Goal: Check status: Check status

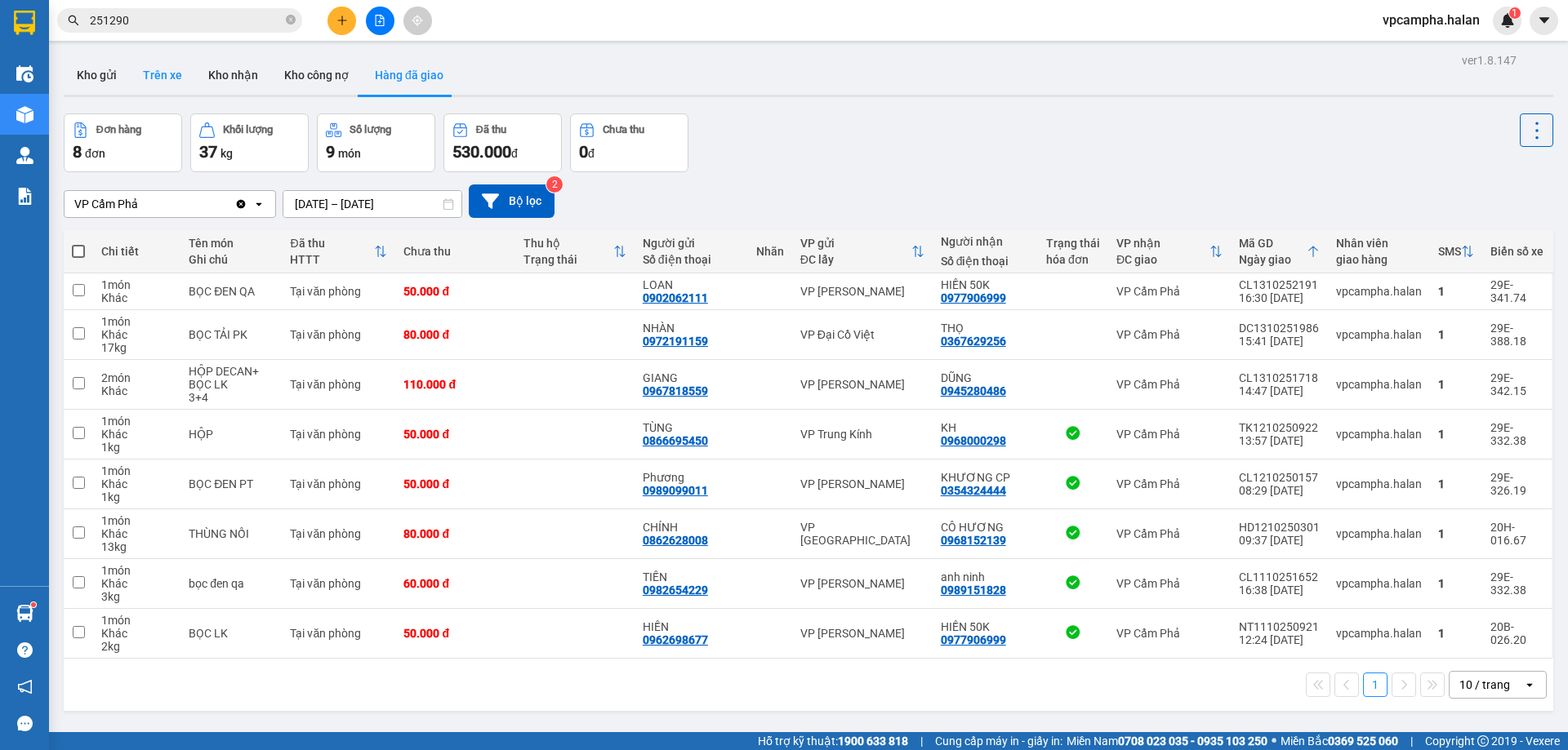
click at [155, 71] on button "Trên xe" at bounding box center [163, 75] width 65 height 39
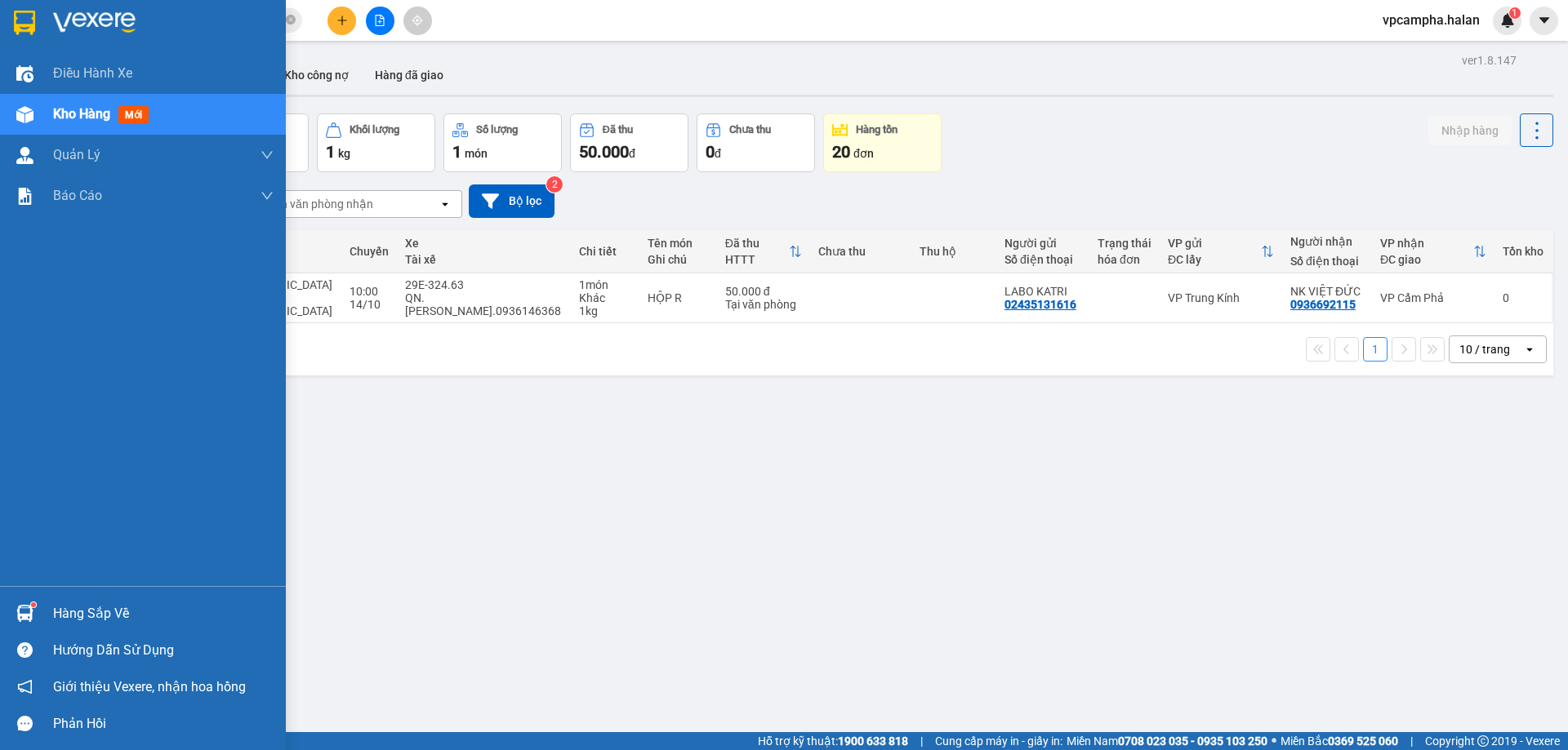
click at [93, 613] on div "Hàng sắp về" at bounding box center [163, 614] width 220 height 25
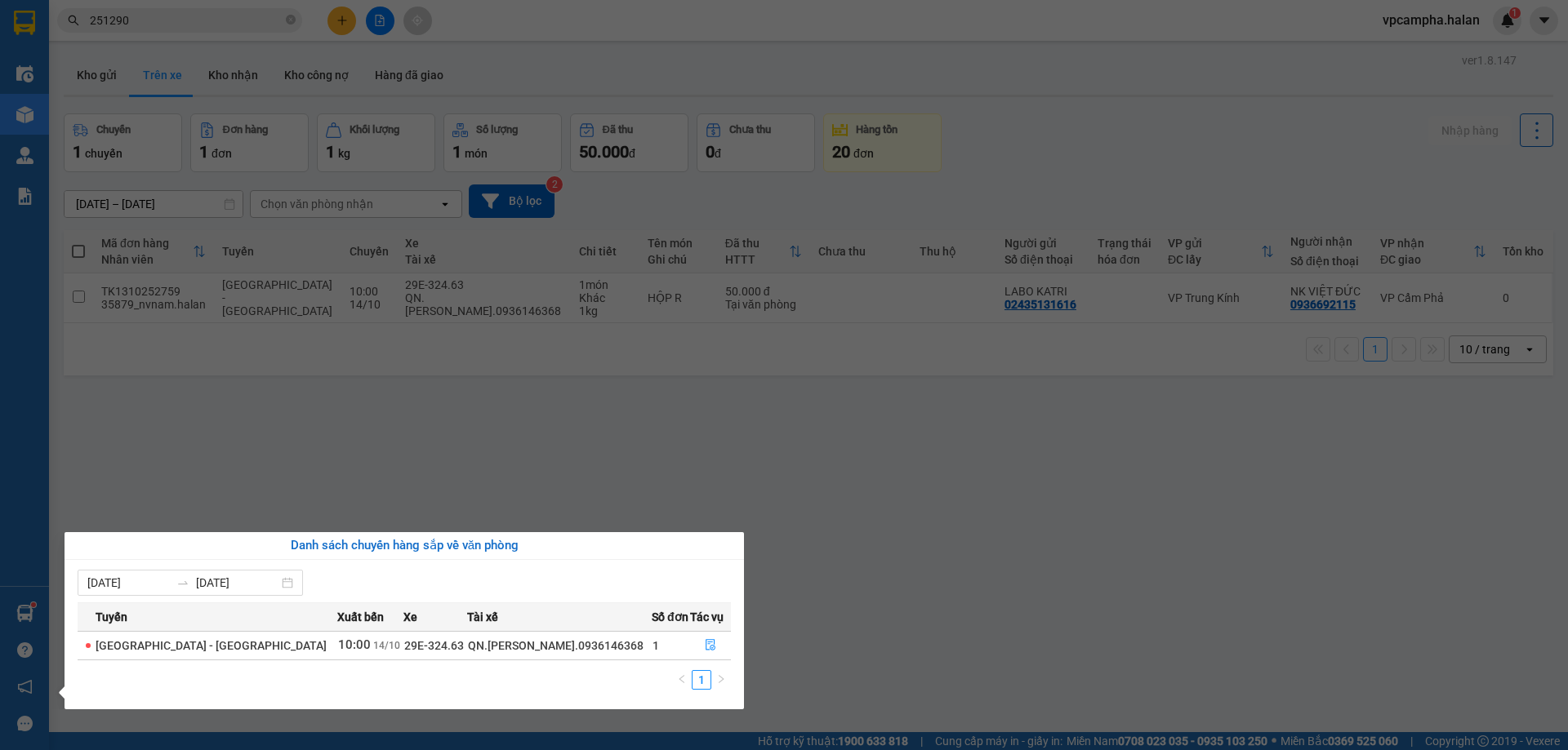
click at [862, 577] on section "Kết quả tìm kiếm ( 261 ) Bộ lọc Mã ĐH Trạng thái Món hàng Thu hộ Tổng cước Chưa…" at bounding box center [784, 375] width 1568 height 750
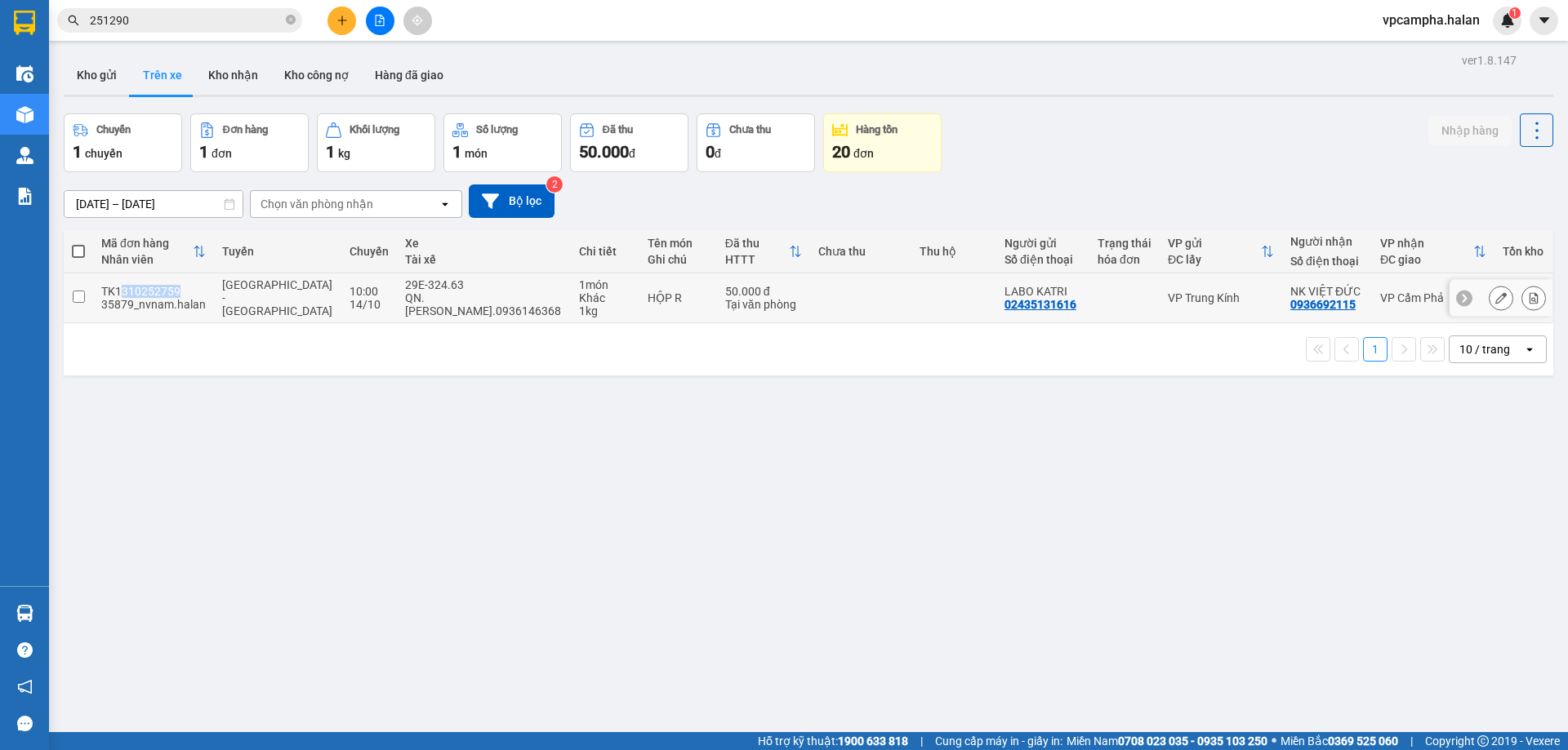
drag, startPoint x: 180, startPoint y: 286, endPoint x: 122, endPoint y: 290, distance: 58.1
click at [122, 290] on div "TK1310252759" at bounding box center [154, 291] width 105 height 13
checkbox input "true"
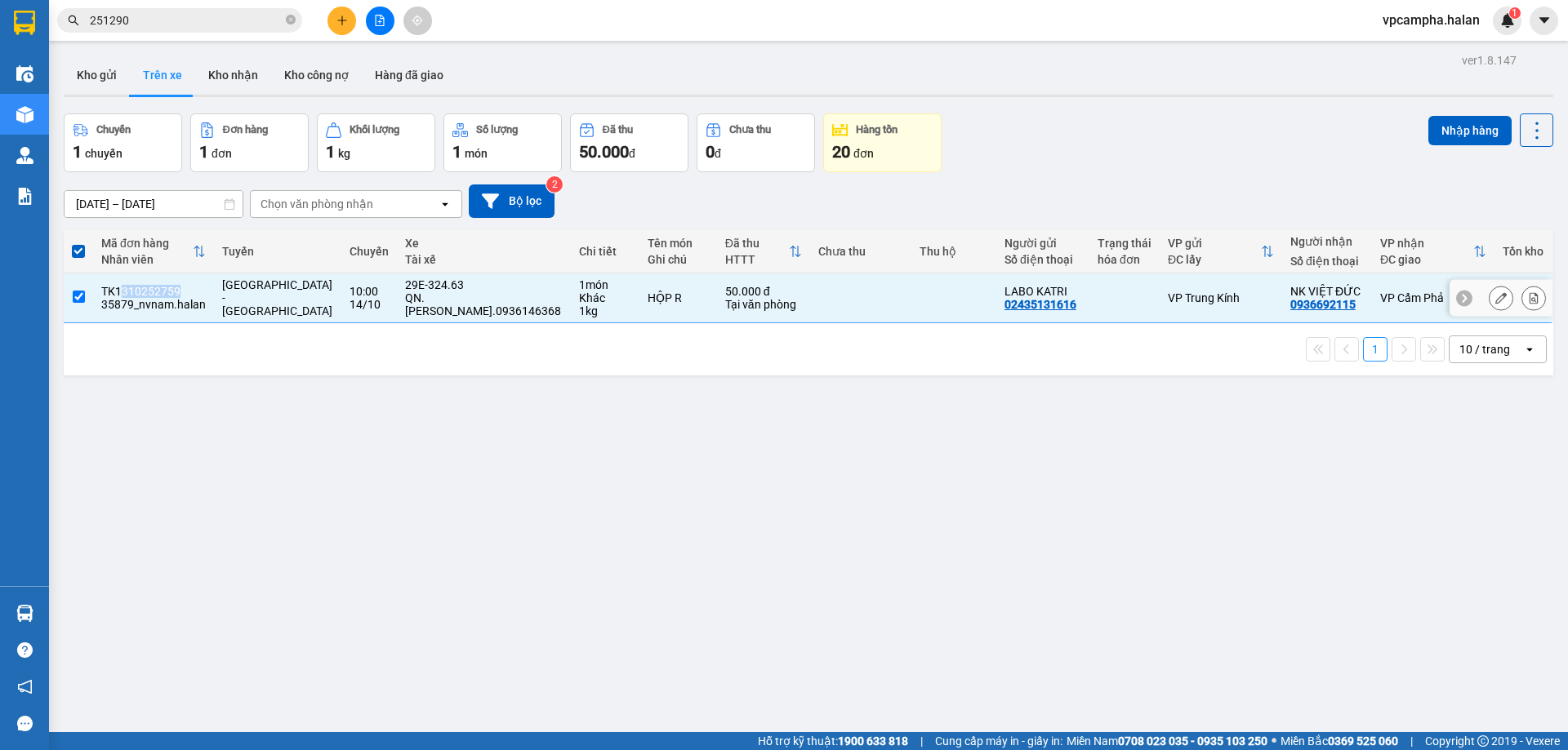
copy div "310252759"
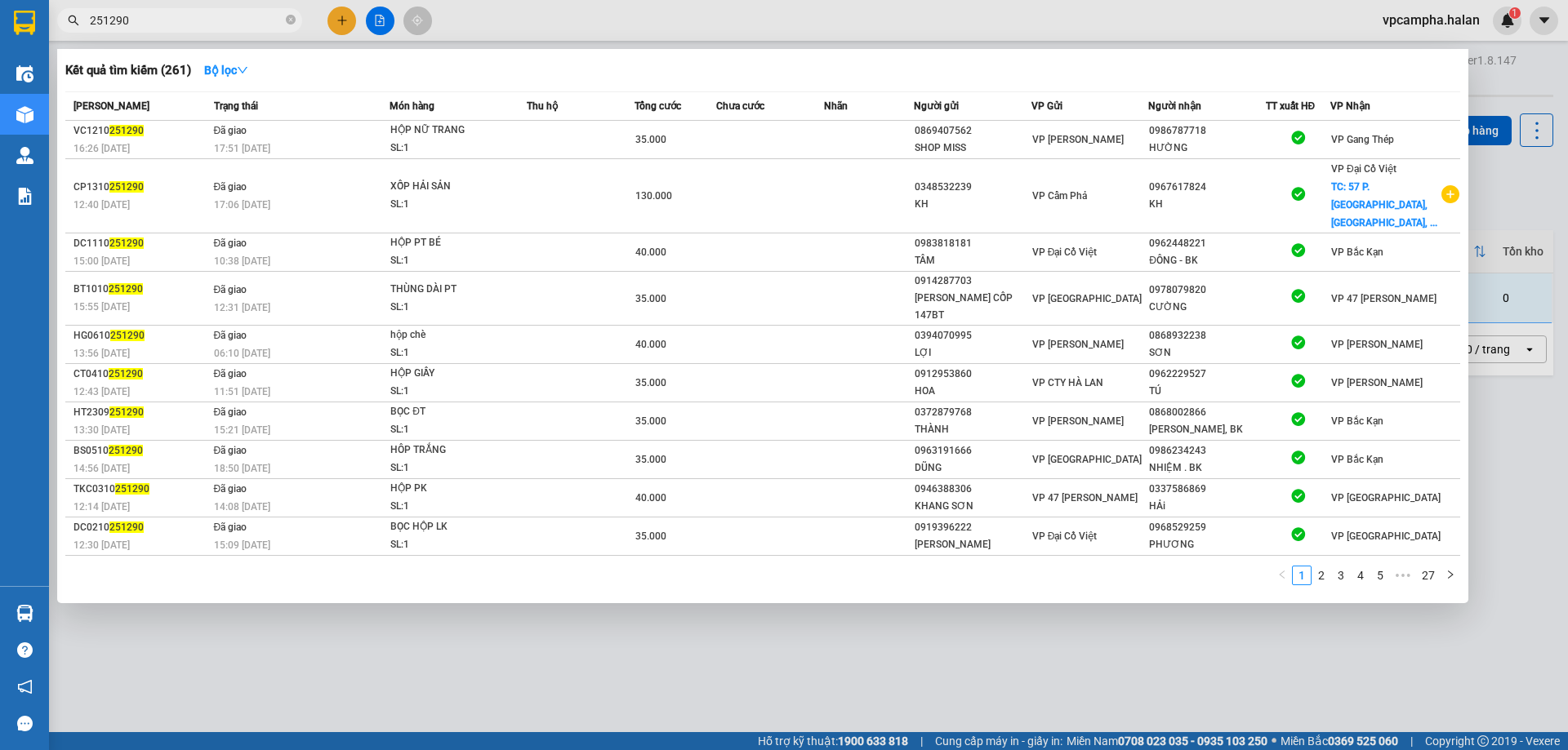
click at [173, 20] on input "251290" at bounding box center [187, 20] width 193 height 18
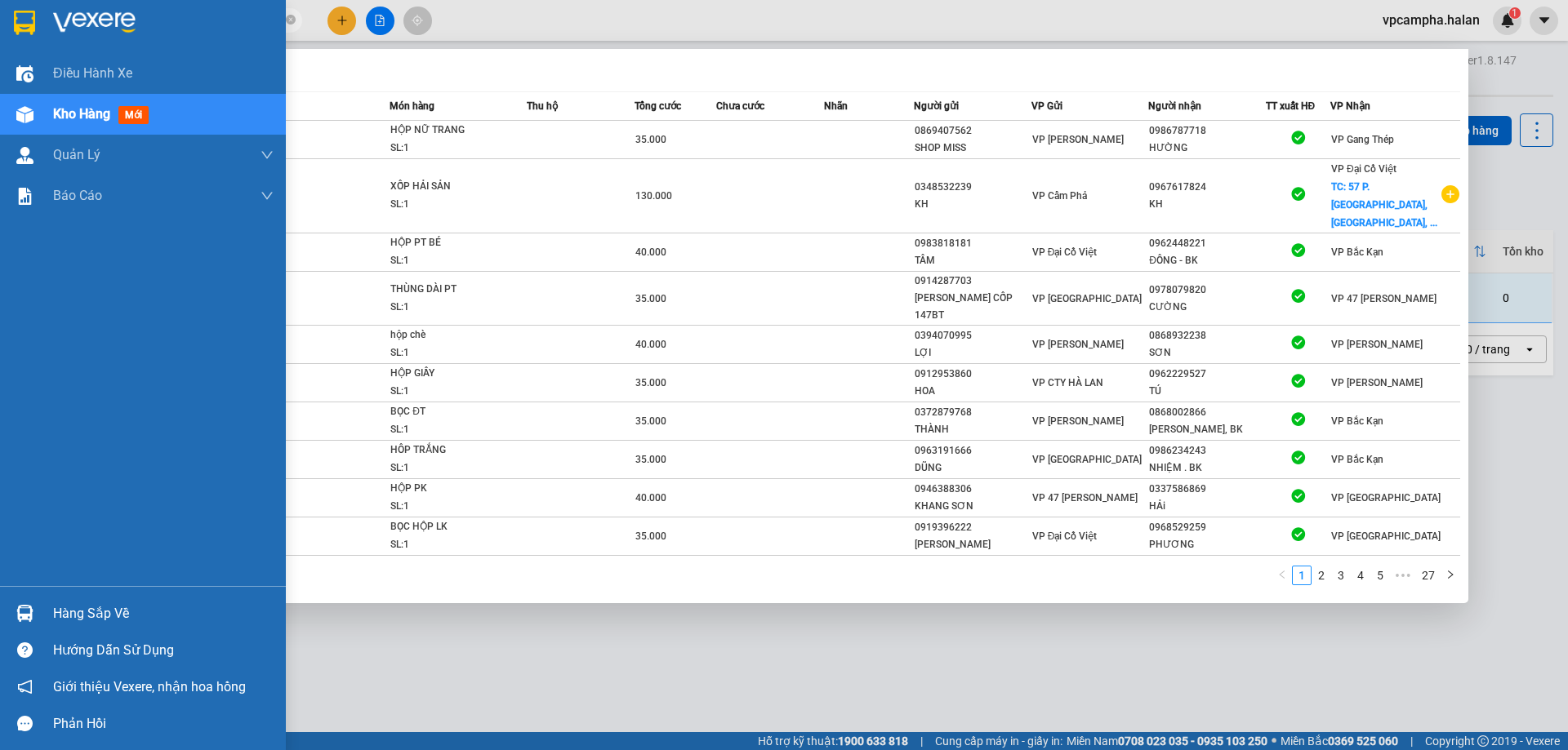
drag, startPoint x: 173, startPoint y: 20, endPoint x: 34, endPoint y: 23, distance: 139.0
click at [38, 23] on section "Kết quả tìm kiếm ( 261 ) Bộ lọc Mã ĐH Trạng thái Món hàng Thu hộ Tổng cước Chưa…" at bounding box center [784, 375] width 1568 height 750
paste input "310252759"
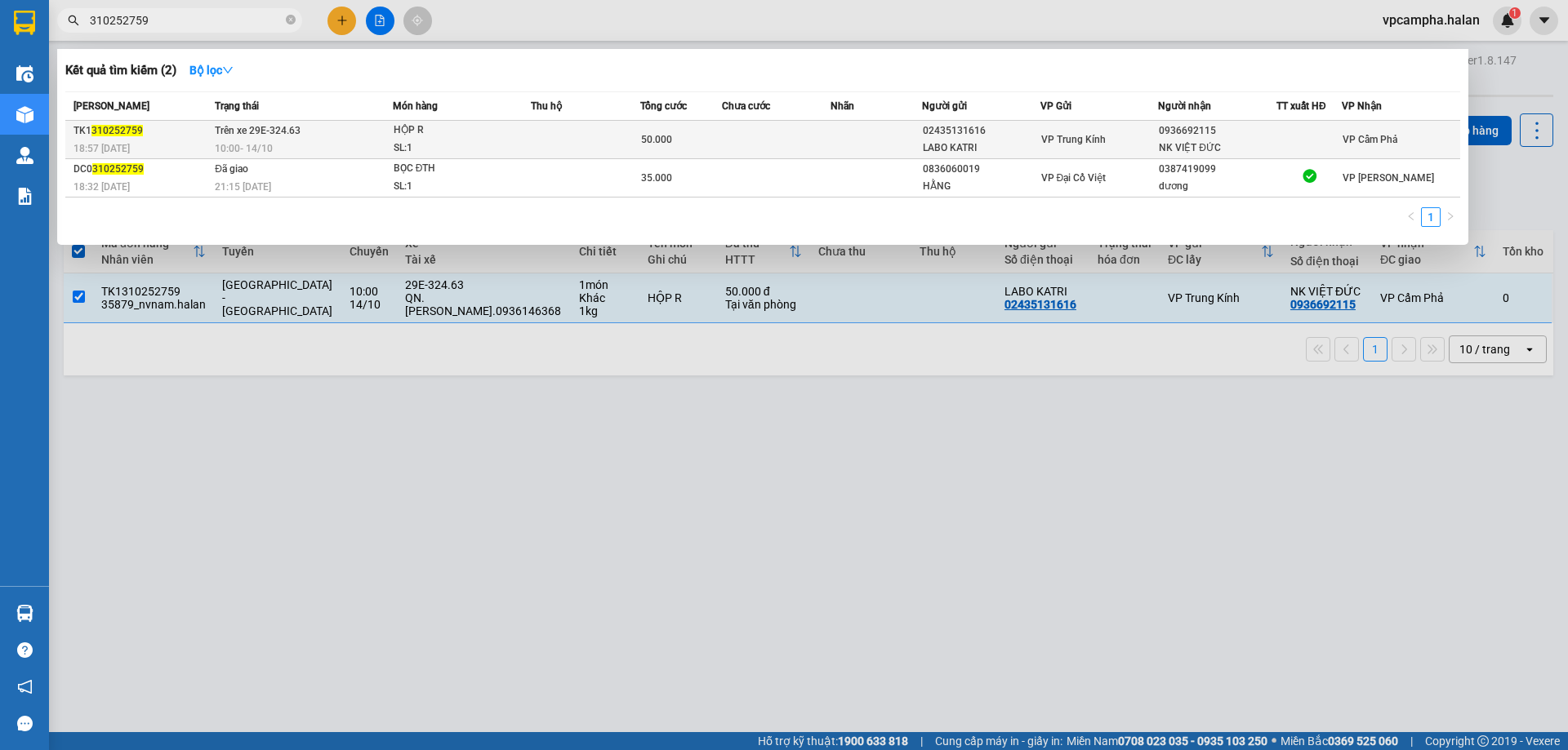
type input "310252759"
click at [496, 141] on div "SL: 1" at bounding box center [455, 149] width 123 height 18
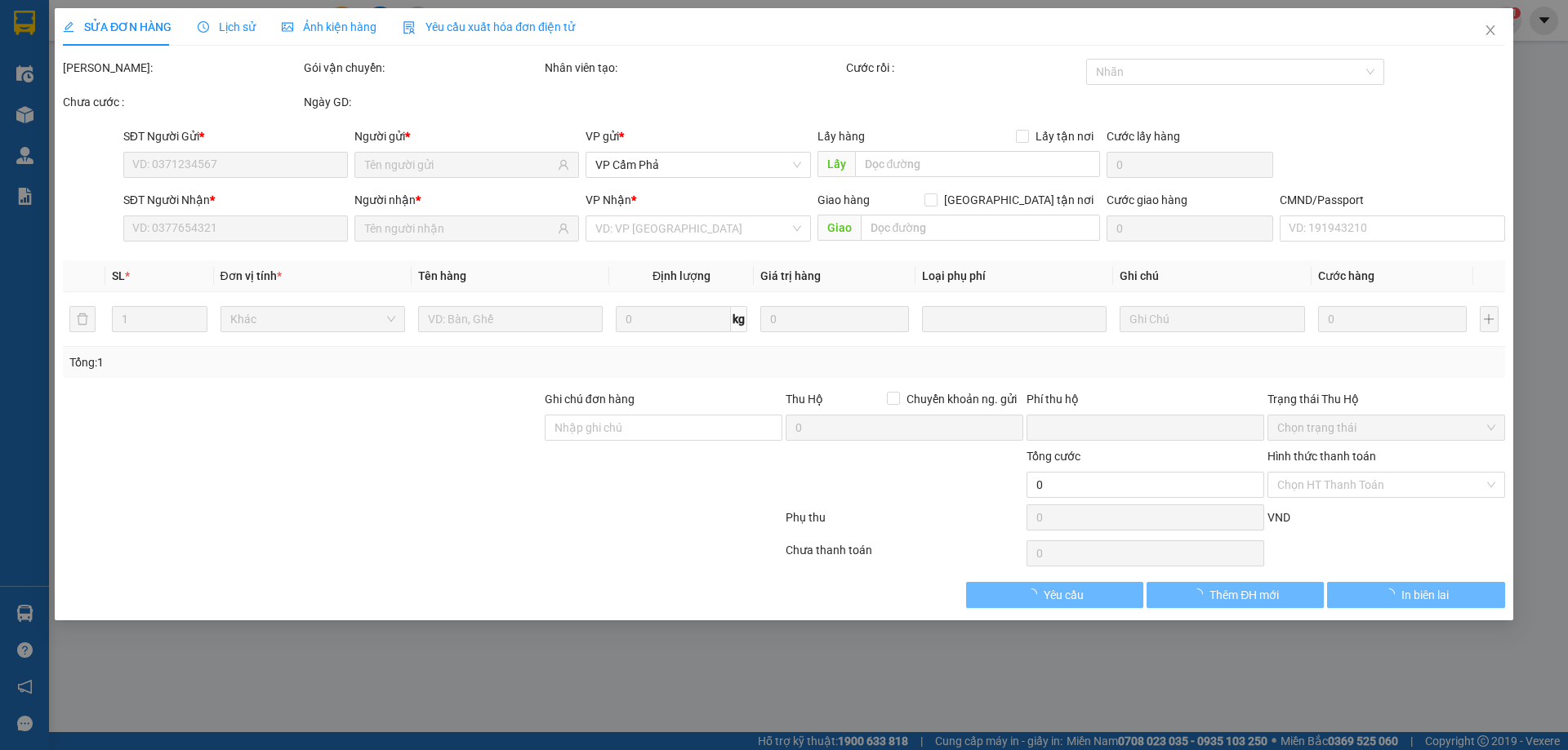
type input "02435131616"
type input "LABO KATRI"
type input "0936692115"
type input "NK VIỆT ĐỨC"
type input "0"
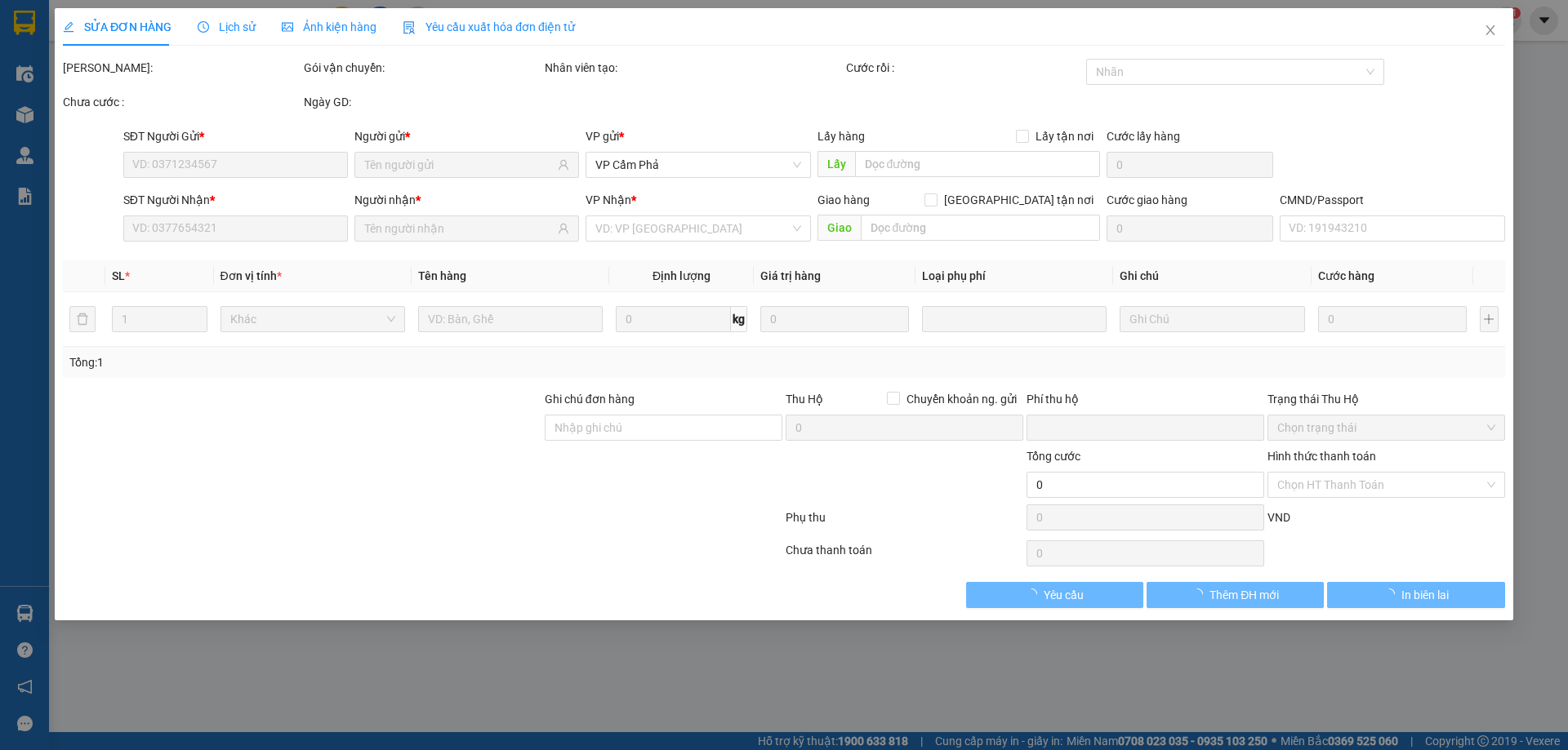
type input "50.000"
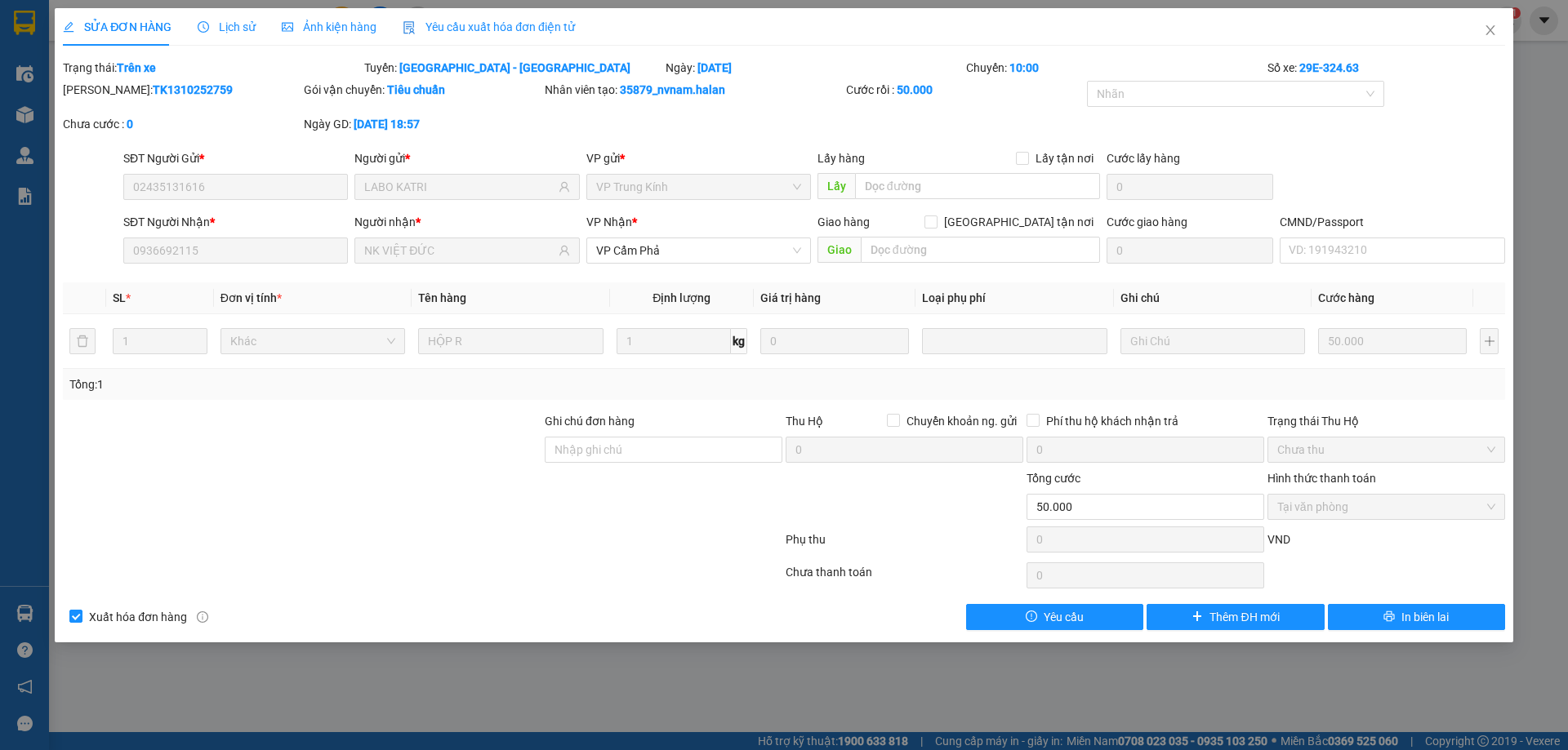
click at [240, 28] on span "Lịch sử" at bounding box center [227, 27] width 58 height 13
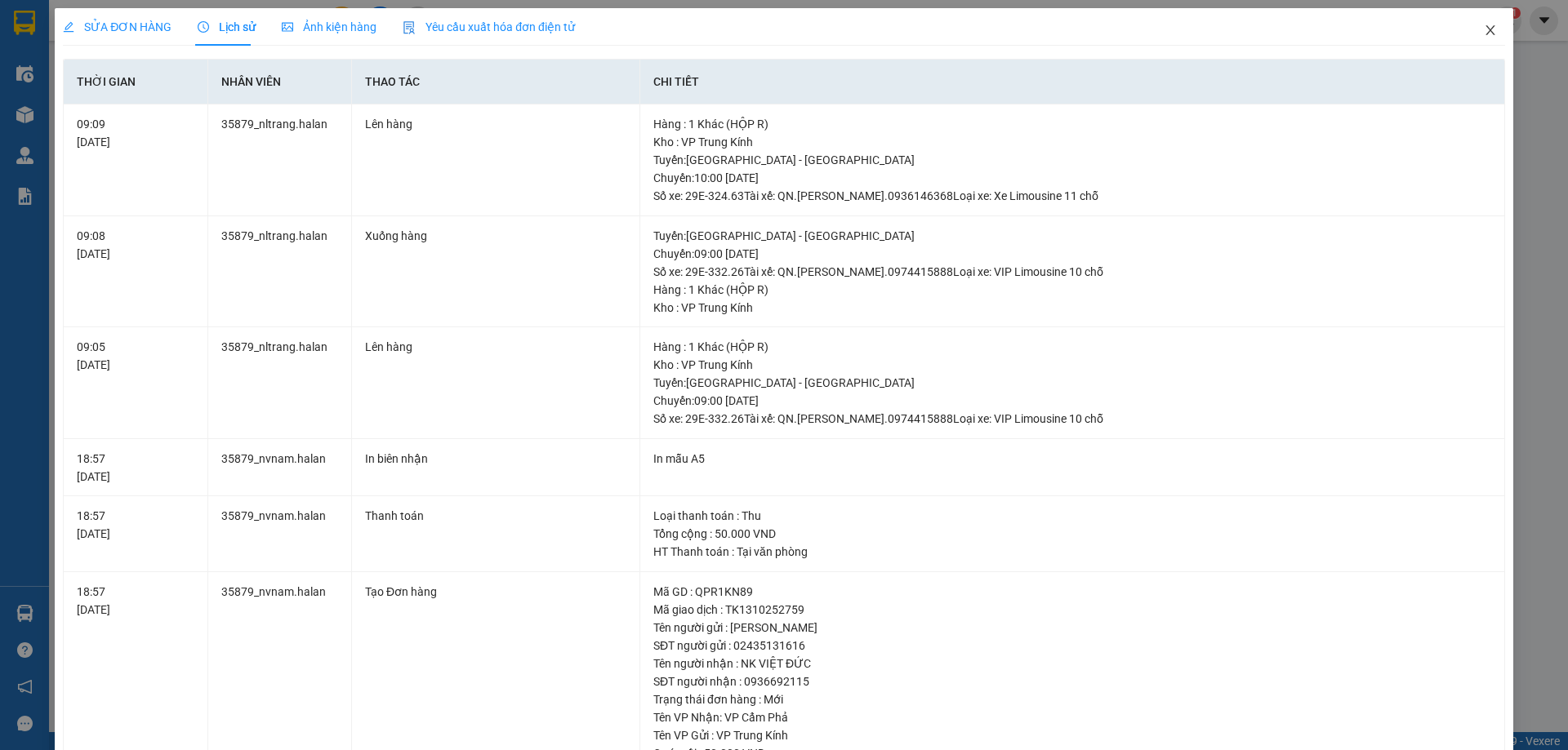
click at [1485, 29] on icon "close" at bounding box center [1491, 30] width 13 height 13
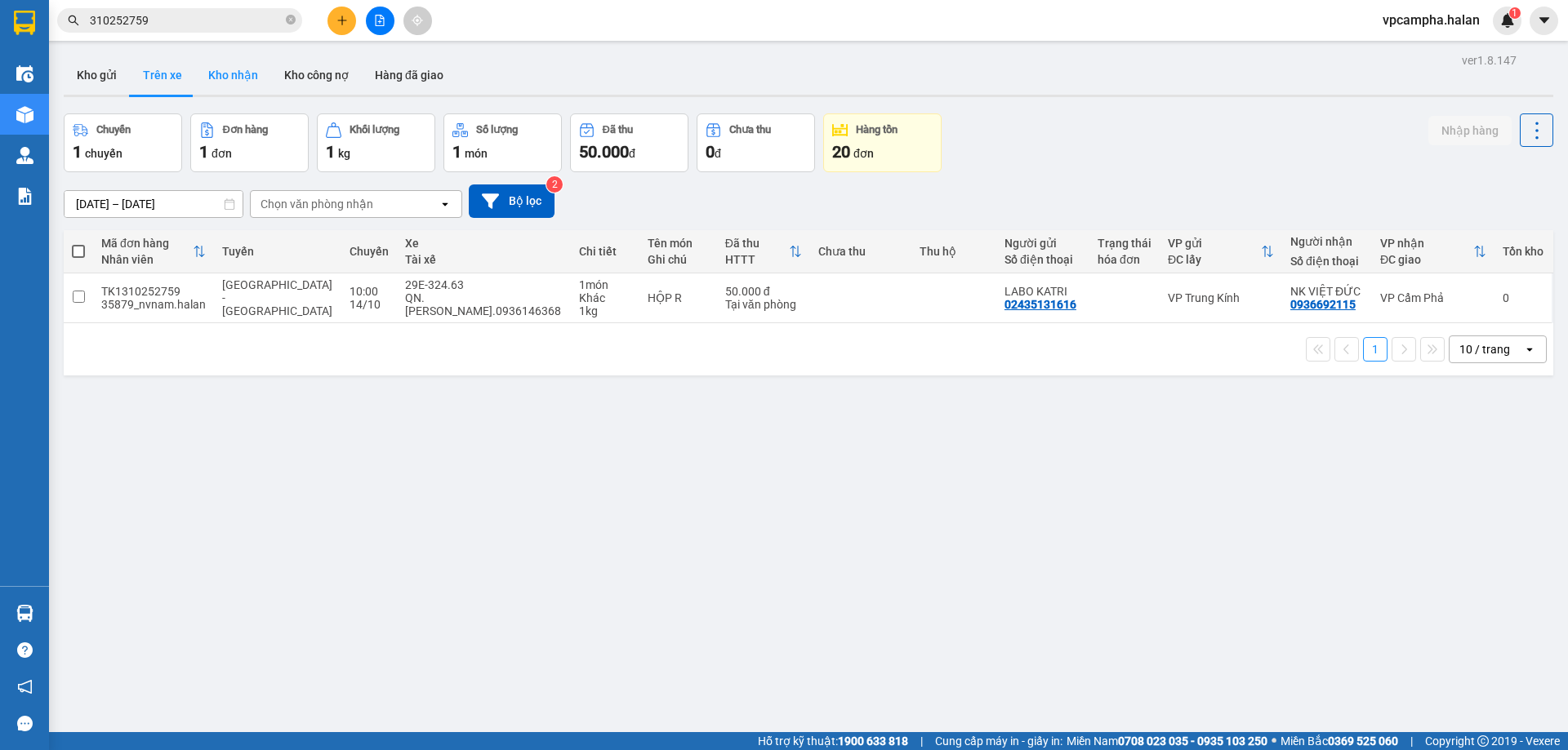
click at [237, 70] on button "Kho nhận" at bounding box center [233, 75] width 76 height 39
type input "[DATE] – [DATE]"
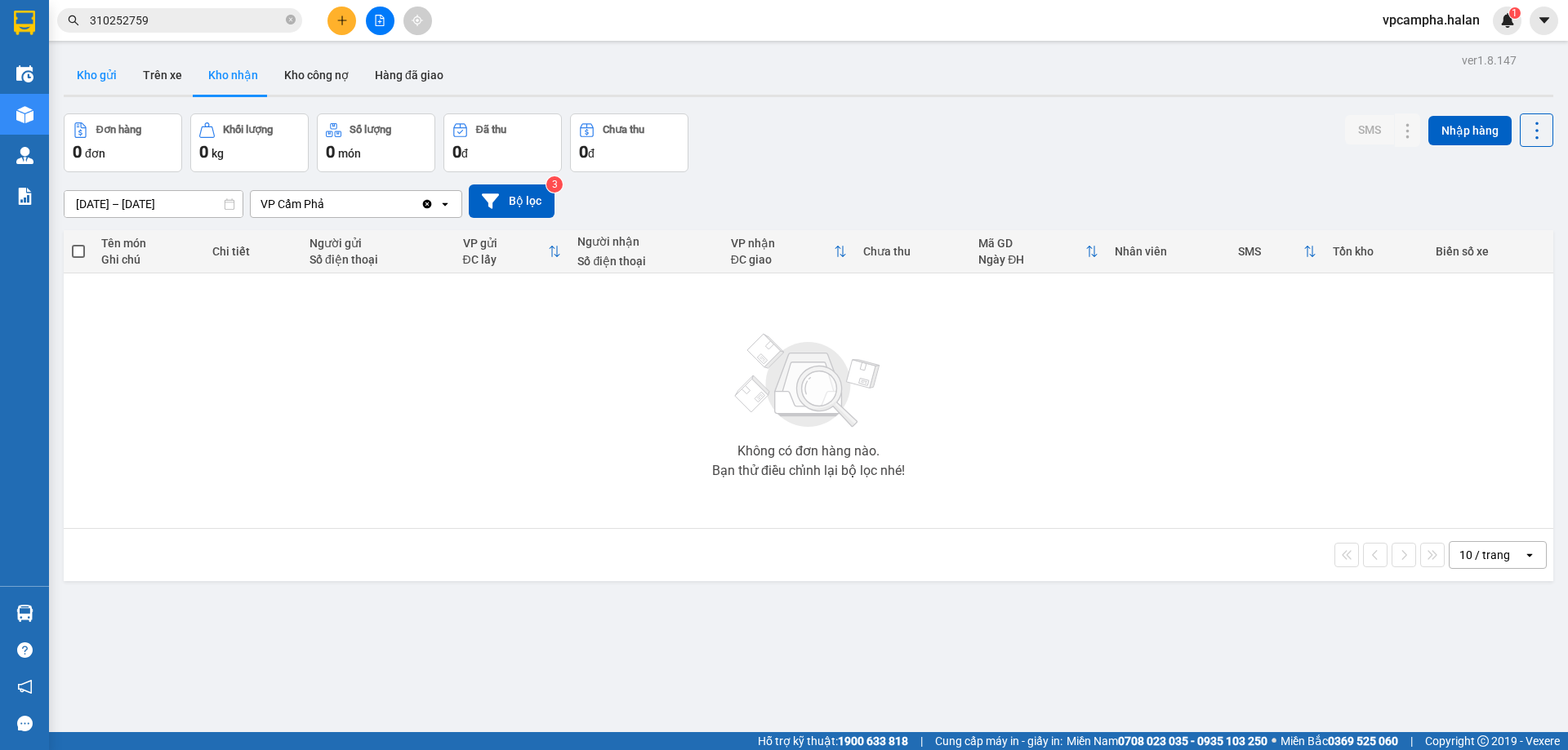
click at [103, 85] on button "Kho gửi" at bounding box center [97, 75] width 66 height 39
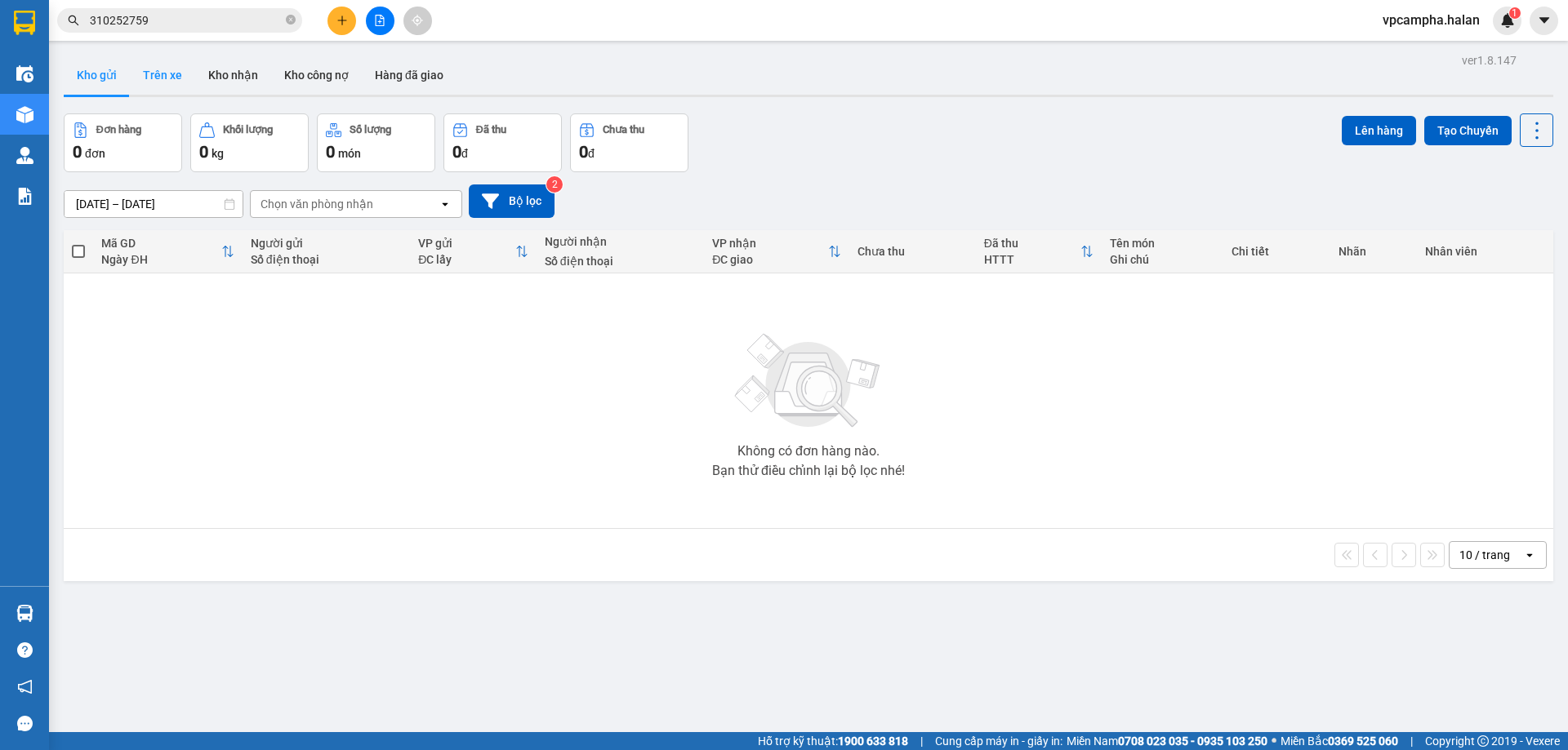
click at [187, 74] on button "Trên xe" at bounding box center [163, 75] width 65 height 39
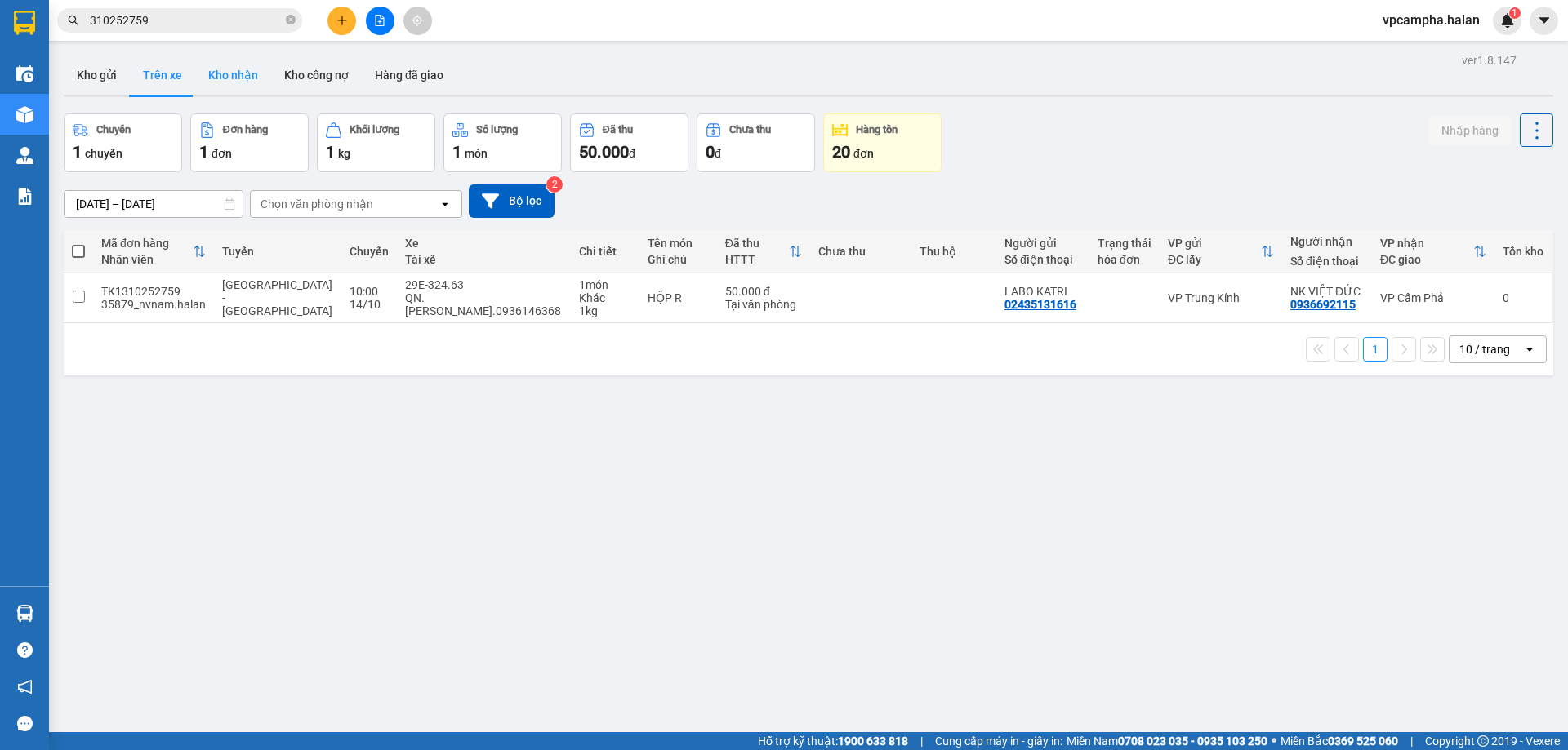
click at [222, 70] on button "Kho nhận" at bounding box center [233, 75] width 76 height 39
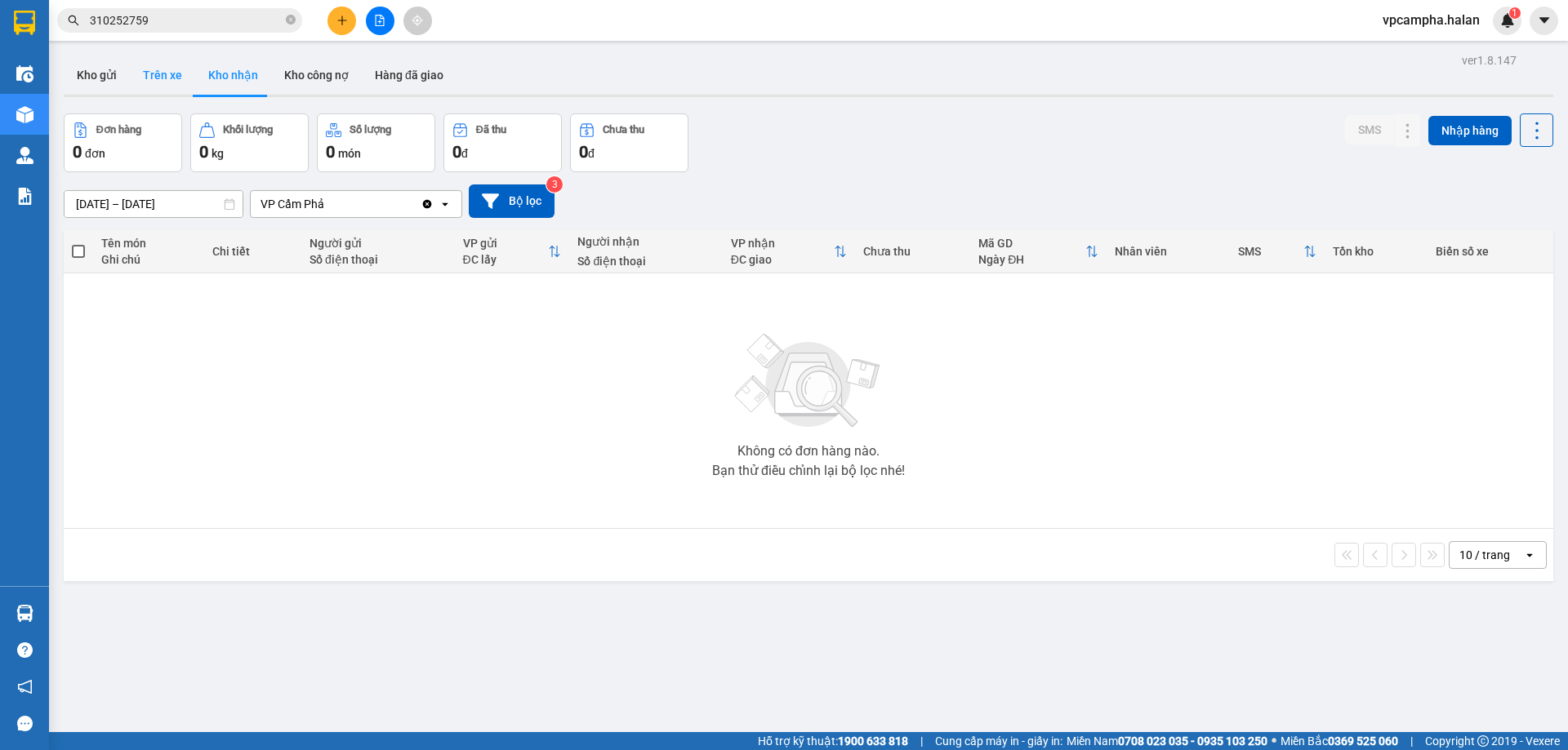
click at [163, 81] on button "Trên xe" at bounding box center [163, 75] width 65 height 39
type input "[DATE] – [DATE]"
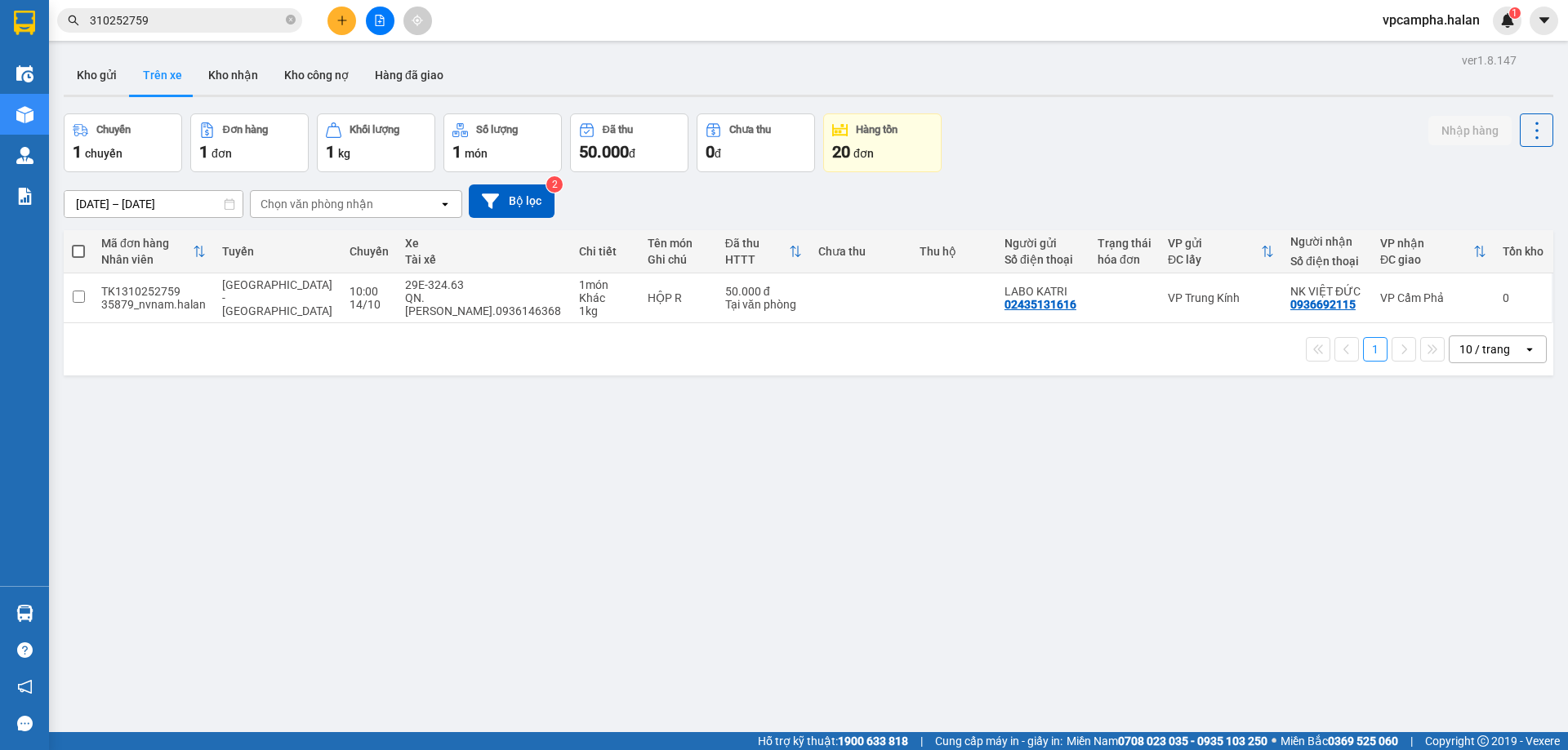
click at [759, 596] on div "ver 1.8.147 Kho gửi Trên xe Kho nhận Kho công nợ Hàng đã giao Chuyến 1 chuyến Đ…" at bounding box center [809, 424] width 1503 height 750
